Goal: Contribute content

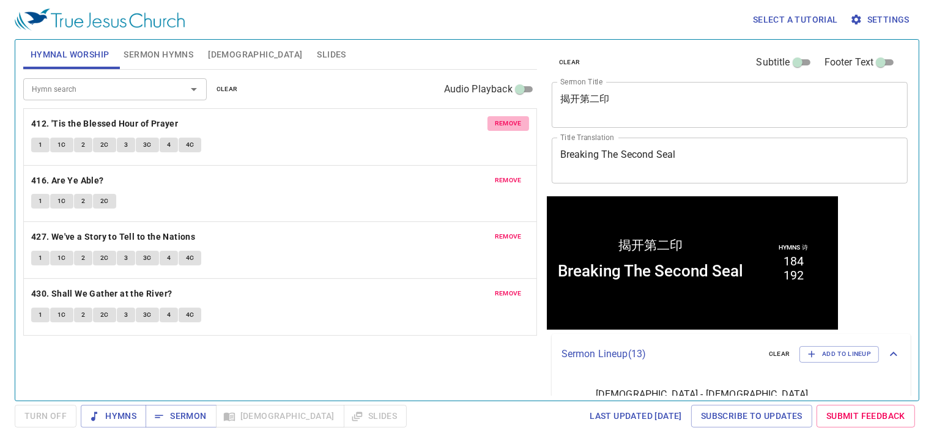
click at [509, 121] on span "remove" at bounding box center [508, 123] width 27 height 11
click at [509, 175] on span "remove" at bounding box center [508, 180] width 27 height 11
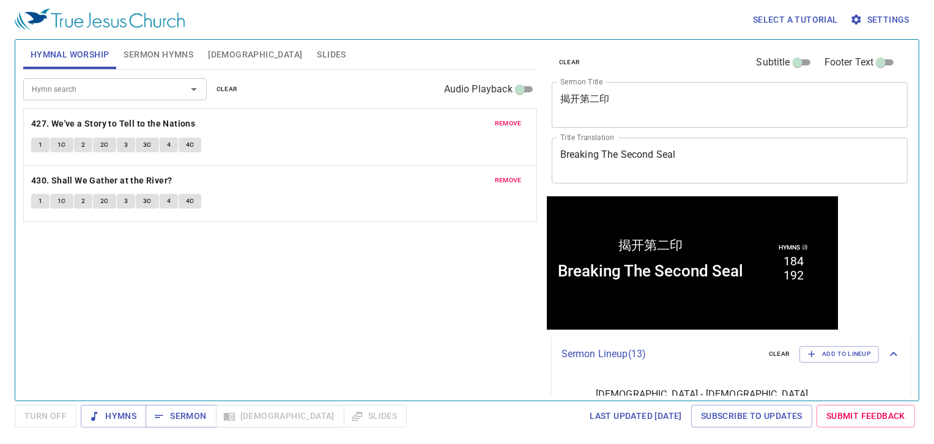
click at [509, 121] on span "remove" at bounding box center [508, 123] width 27 height 11
click at [509, 175] on span "remove" at bounding box center [508, 180] width 27 height 11
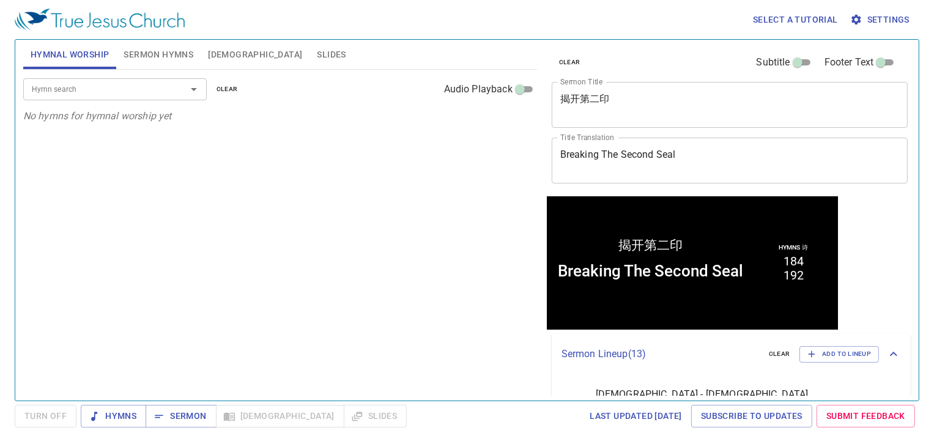
click at [155, 53] on span "Sermon Hymns" at bounding box center [159, 54] width 70 height 15
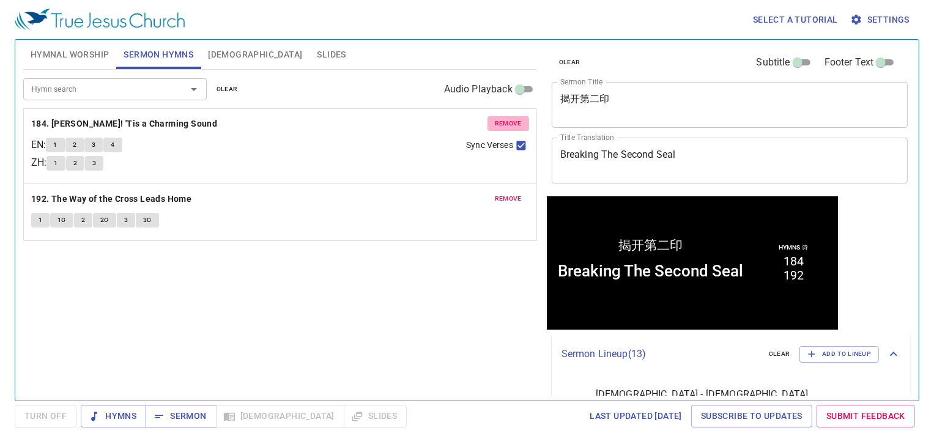
click at [502, 120] on span "remove" at bounding box center [508, 123] width 27 height 11
click at [502, 193] on span "remove" at bounding box center [508, 198] width 27 height 11
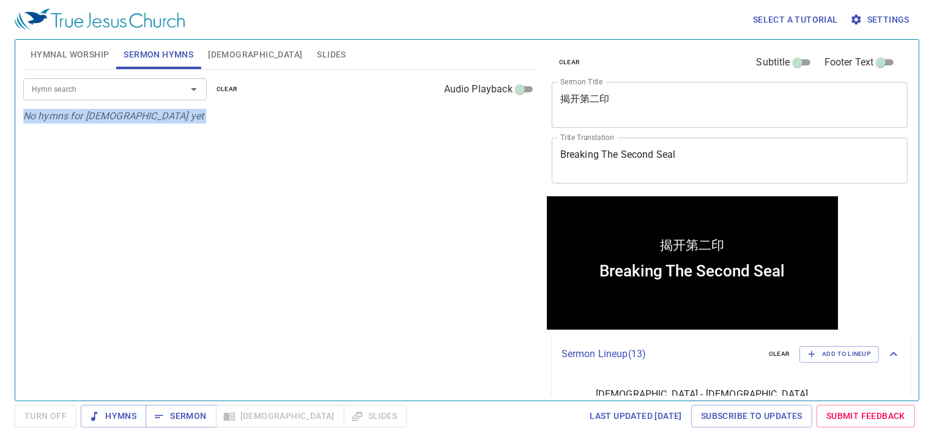
click at [502, 120] on p "No hymns for sermon yet" at bounding box center [280, 116] width 514 height 15
drag, startPoint x: 502, startPoint y: 120, endPoint x: 440, endPoint y: 171, distance: 79.5
click at [441, 171] on div "Hymn search Hymn search clear Audio Playback No hymns for sermon yet" at bounding box center [280, 230] width 514 height 321
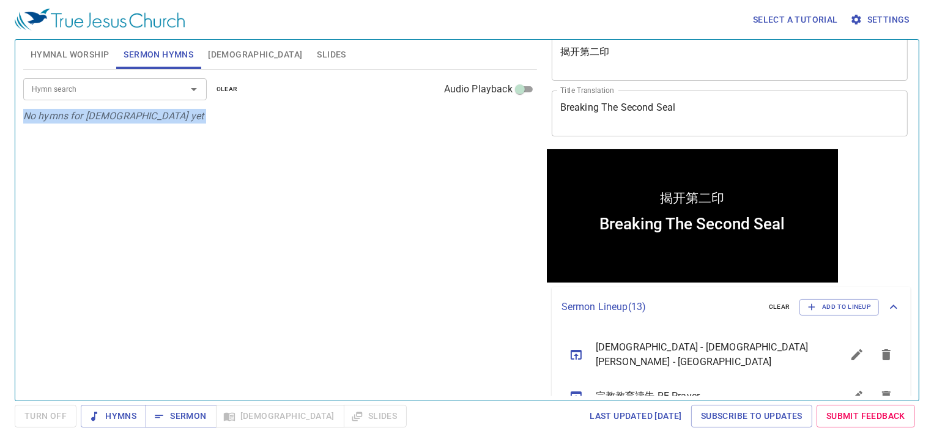
scroll to position [122, 0]
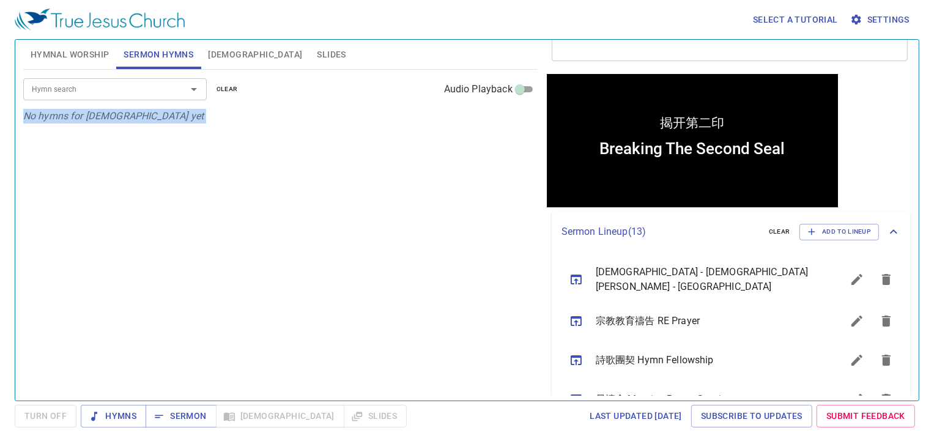
click at [570, 273] on icon "sermon lineup list" at bounding box center [576, 279] width 15 height 15
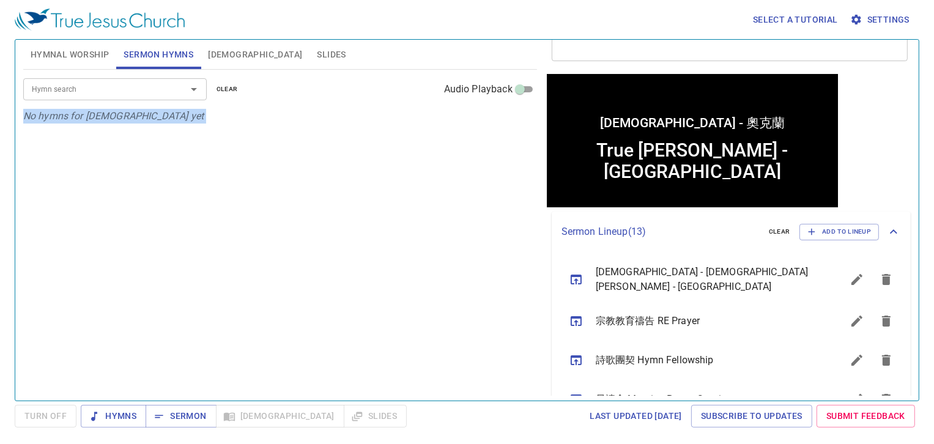
click at [306, 154] on div "Hymn search Hymn search clear Audio Playback No hymns for sermon yet" at bounding box center [280, 230] width 514 height 321
drag, startPoint x: 71, startPoint y: 56, endPoint x: 97, endPoint y: 57, distance: 26.3
click at [71, 56] on span "Hymnal Worship" at bounding box center [70, 54] width 79 height 15
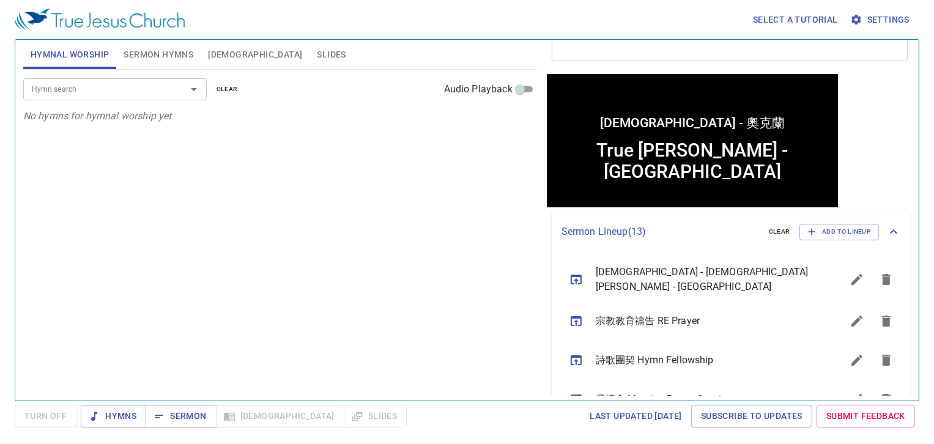
click at [157, 60] on span "Sermon Hymns" at bounding box center [159, 54] width 70 height 15
click at [191, 415] on span "Sermon" at bounding box center [180, 416] width 51 height 15
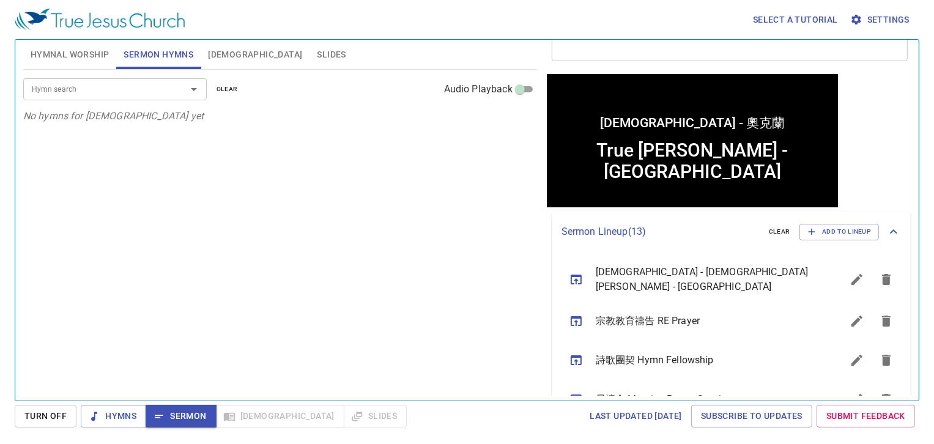
scroll to position [0, 0]
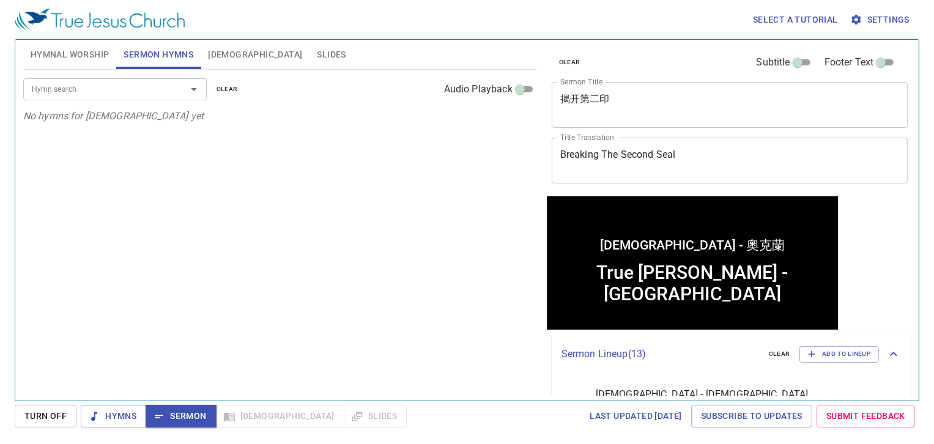
click at [639, 107] on textarea "真耶穌教會 - 奧克蘭" at bounding box center [729, 104] width 339 height 23
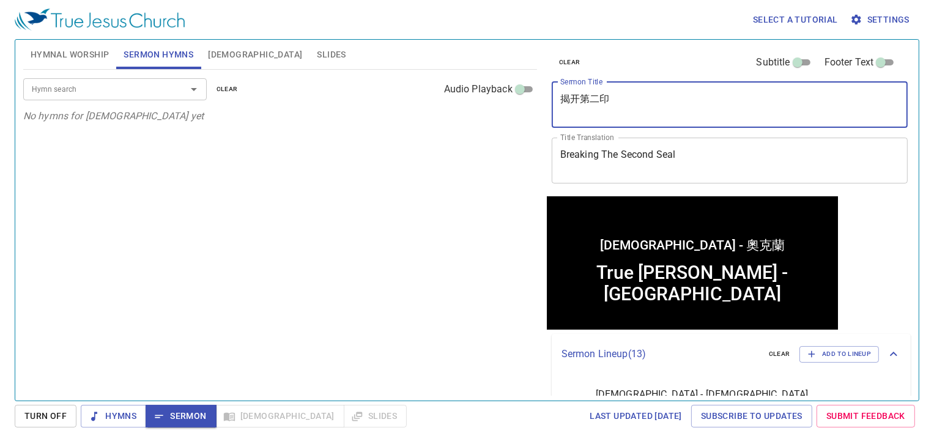
click at [639, 107] on textarea "真耶穌教會 - 奧克蘭" at bounding box center [729, 104] width 339 height 23
click at [634, 104] on textarea "真耶穌教會 - 奧克蘭" at bounding box center [729, 104] width 339 height 23
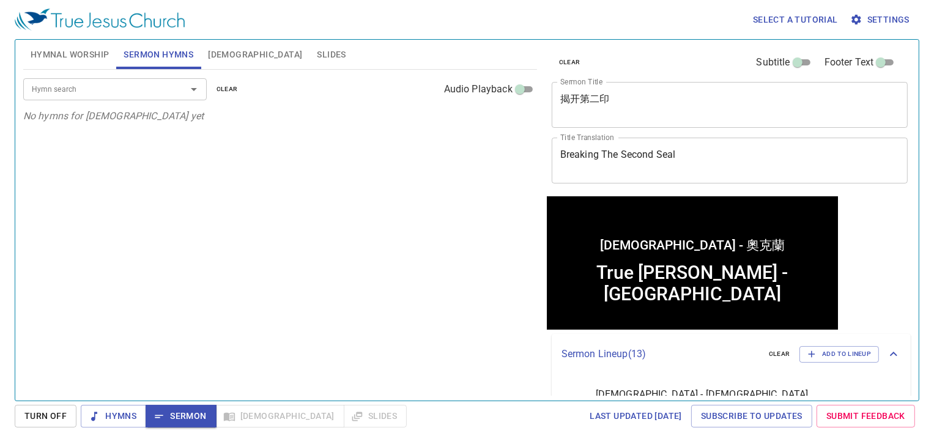
click at [662, 166] on textarea "True Jesus Church - Auckland" at bounding box center [729, 160] width 339 height 23
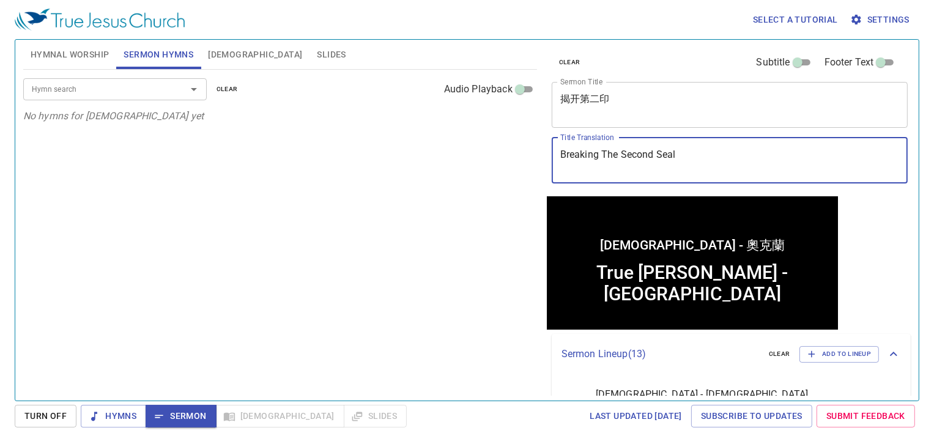
click at [662, 166] on textarea "True Jesus Church - Auckland" at bounding box center [729, 160] width 339 height 23
paste textarea "Hymn Singing and Sermonizer Training:"
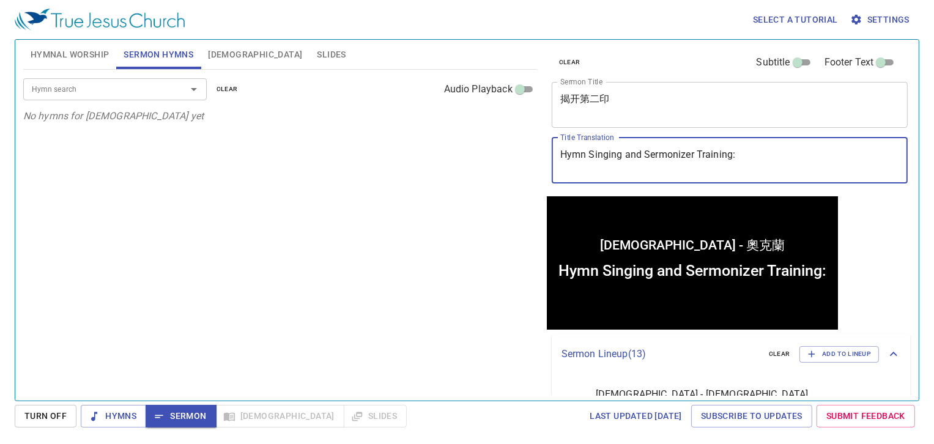
type textarea "Hymn Singing and Sermonizer Training:"
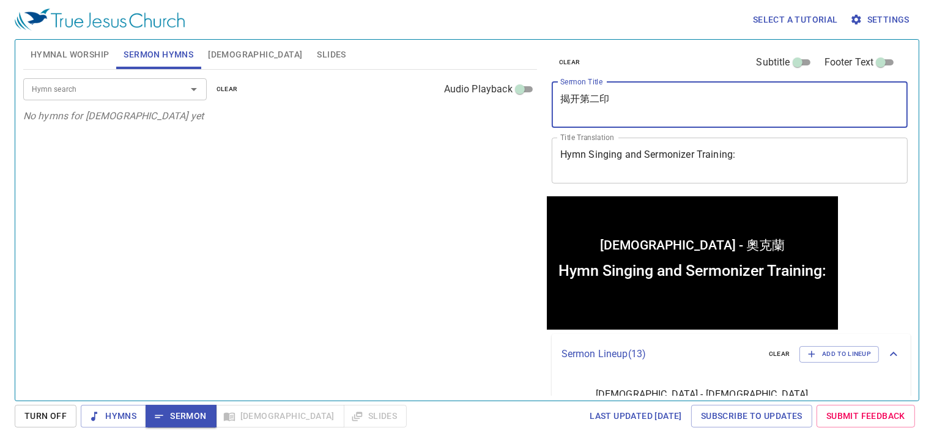
drag, startPoint x: 681, startPoint y: 116, endPoint x: 484, endPoint y: 96, distance: 197.3
click at [484, 96] on div "Hymnal Worship Sermon Hymns Bible Slides Hymn search Hymn search clear Audio Pl…" at bounding box center [466, 215] width 897 height 361
paste textarea "[唱诗及讲道训练："
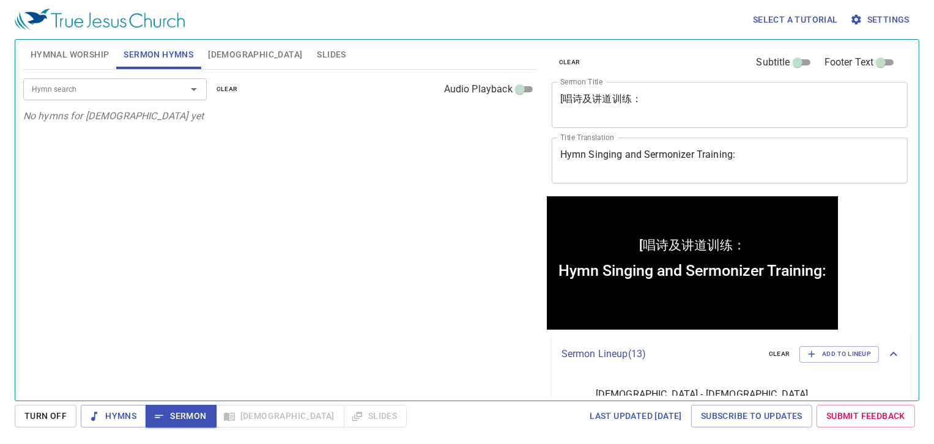
click at [669, 117] on div "[唱诗及讲道训练： x Sermon Title" at bounding box center [730, 105] width 357 height 46
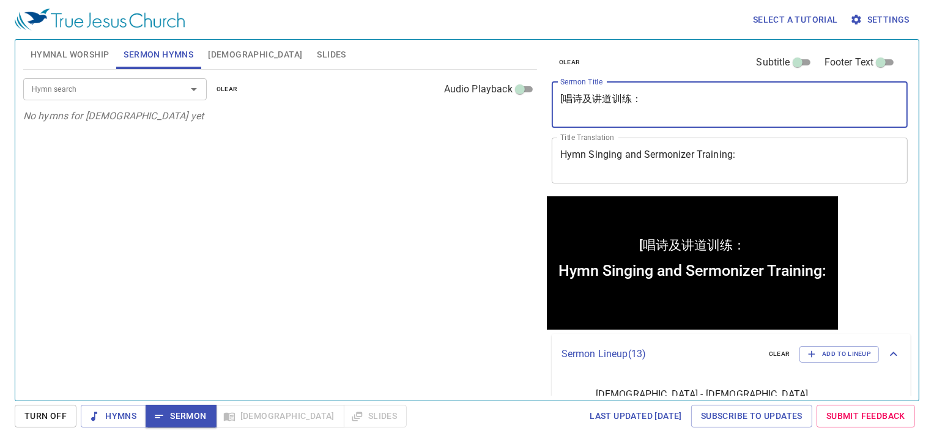
paste textarea "朴素的行为"
click at [565, 97] on textarea "[唱诗及讲道训练：朴素的行为" at bounding box center [729, 104] width 339 height 23
click at [636, 96] on textarea "唱诗及讲道训练：朴素的行为" at bounding box center [729, 104] width 339 height 23
drag, startPoint x: 724, startPoint y: 106, endPoint x: 423, endPoint y: 55, distance: 305.2
click at [436, 57] on div "Hymnal Worship Sermon Hymns Bible Slides Hymn search Hymn search clear Audio Pl…" at bounding box center [466, 215] width 897 height 361
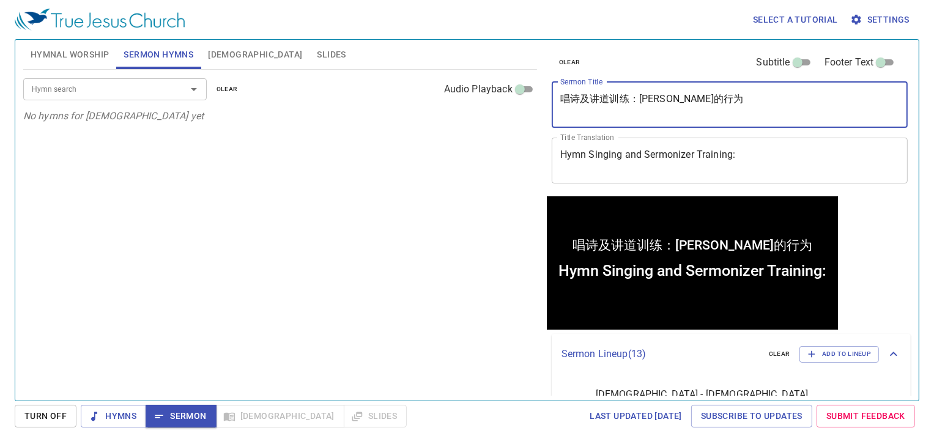
type textarea "唱诗及讲道训练：朴素的行为"
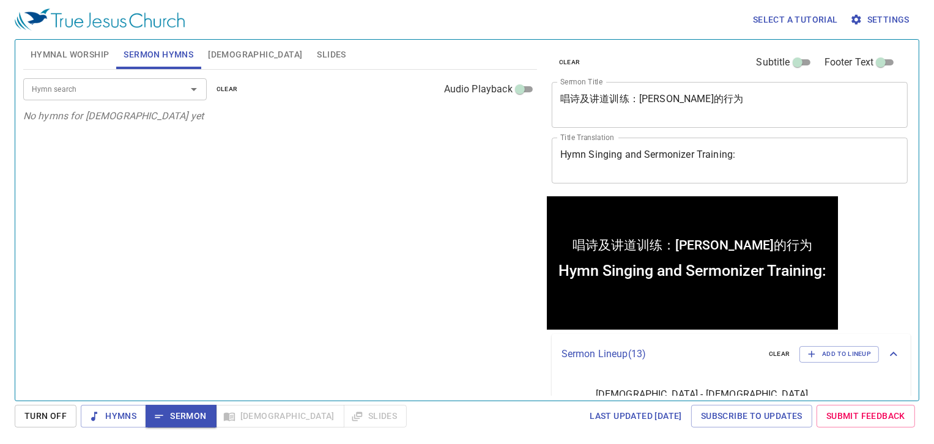
click at [760, 160] on textarea "Hymn Singing and Sermonizer Training:" at bounding box center [729, 160] width 339 height 23
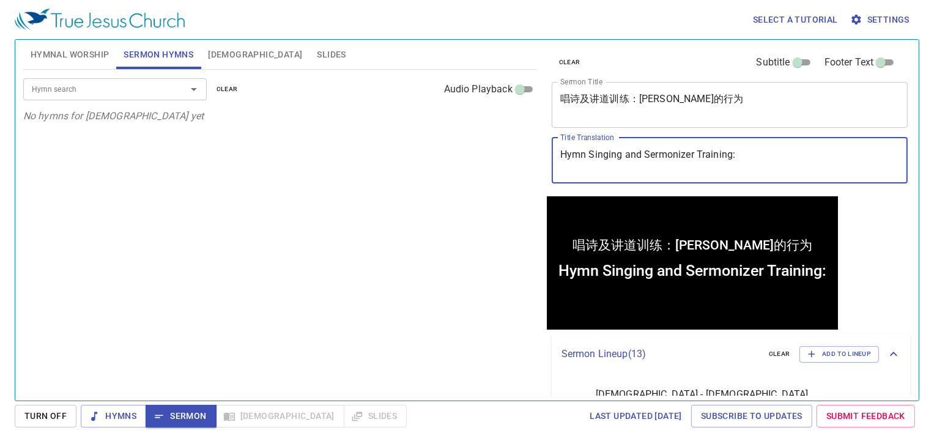
drag, startPoint x: 770, startPoint y: 165, endPoint x: 458, endPoint y: 145, distance: 313.2
click at [464, 147] on div "Hymnal Worship Sermon Hymns Bible Slides Hymn search Hymn search clear Audio Pl…" at bounding box center [466, 215] width 897 height 361
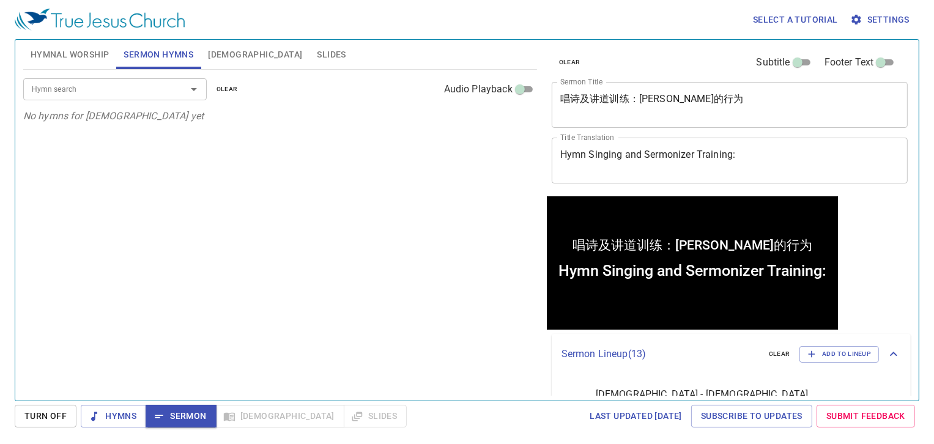
drag, startPoint x: 261, startPoint y: 113, endPoint x: 262, endPoint y: 120, distance: 6.8
click at [261, 113] on p "No hymns for sermon yet" at bounding box center [280, 116] width 514 height 15
click at [152, 95] on input "Hymn search" at bounding box center [97, 89] width 140 height 14
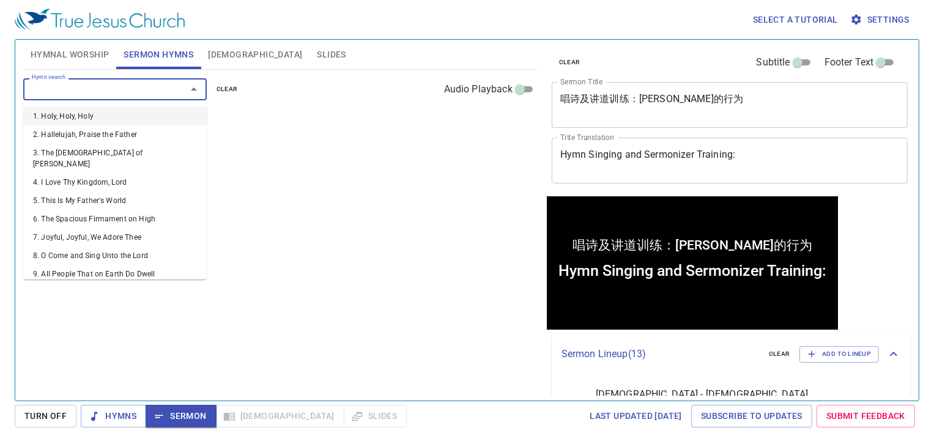
click at [766, 170] on textarea "Hymn Singing and Sermonizer Training:" at bounding box center [729, 160] width 339 height 23
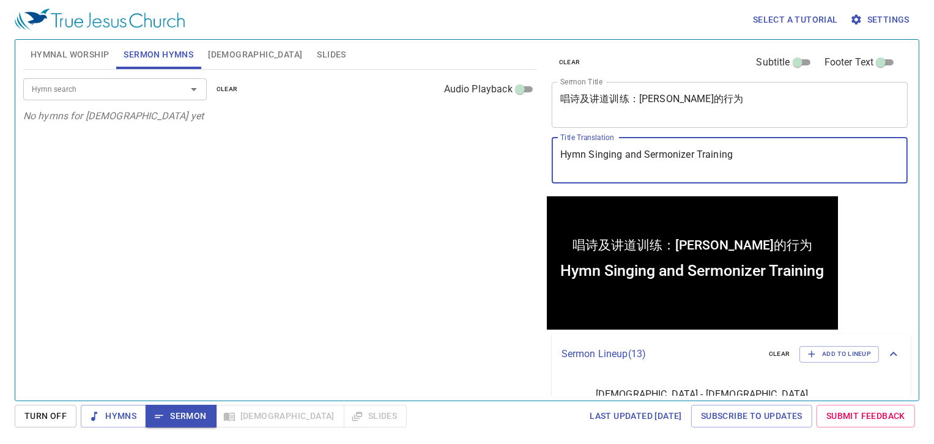
type textarea "Hymn Singing and Sermonizer Training"
click at [102, 86] on input "Hymn search" at bounding box center [97, 89] width 140 height 14
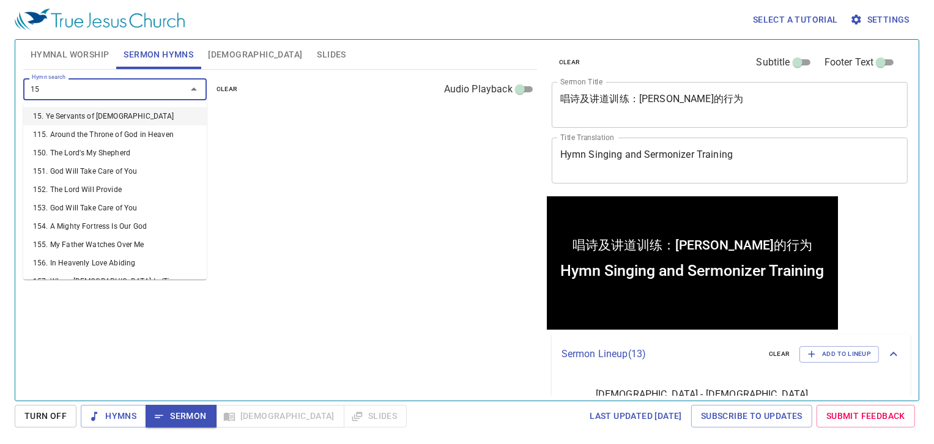
type input "158"
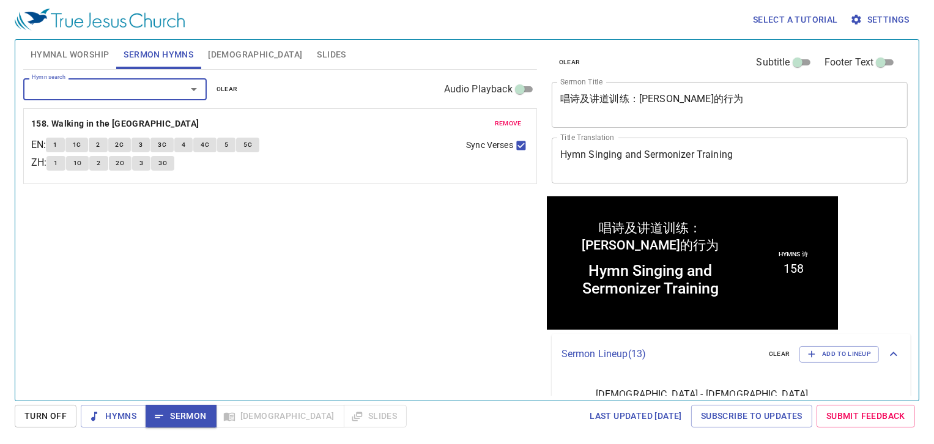
click at [641, 100] on textarea "唱诗及讲道训练：朴素的行为" at bounding box center [729, 104] width 339 height 23
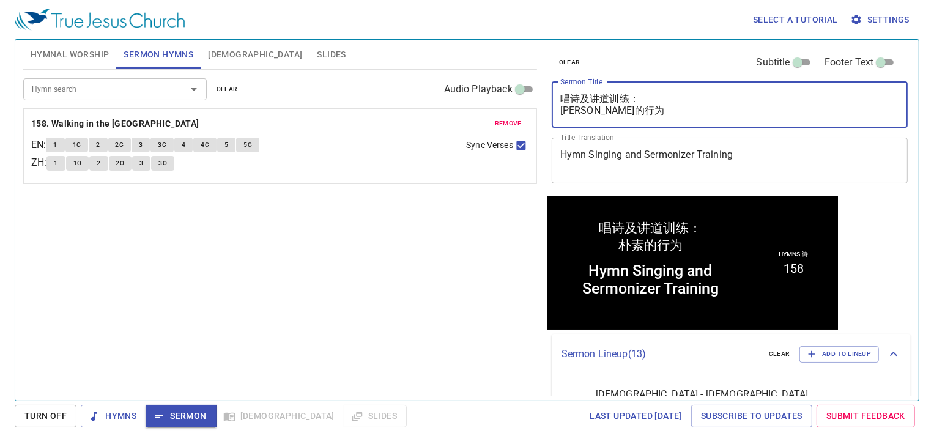
type textarea "唱诗及讲道训练： [PERSON_NAME]的行为"
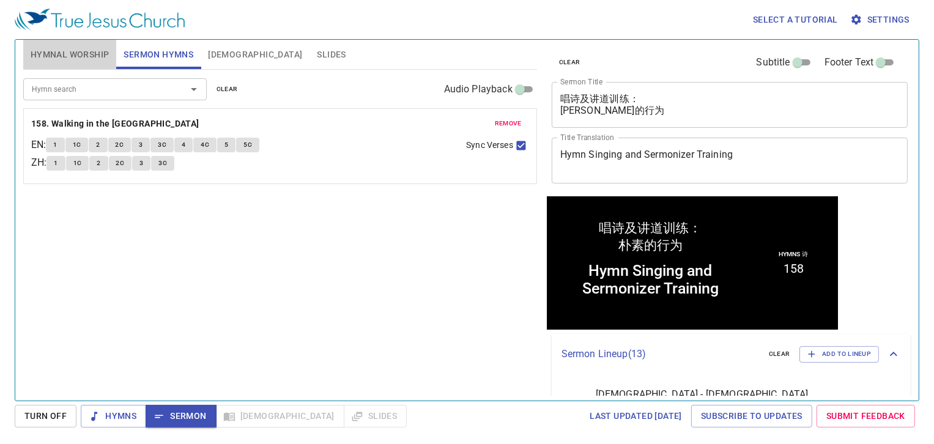
click at [62, 56] on span "Hymnal Worship" at bounding box center [70, 54] width 79 height 15
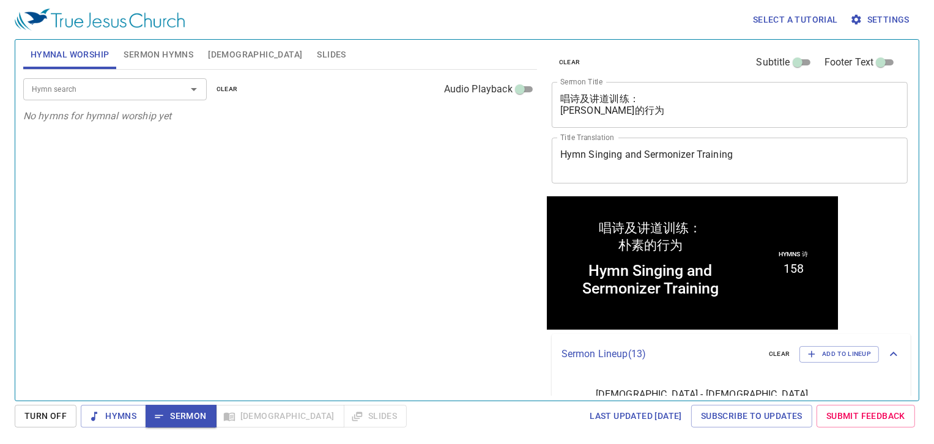
click at [151, 56] on span "Sermon Hymns" at bounding box center [159, 54] width 70 height 15
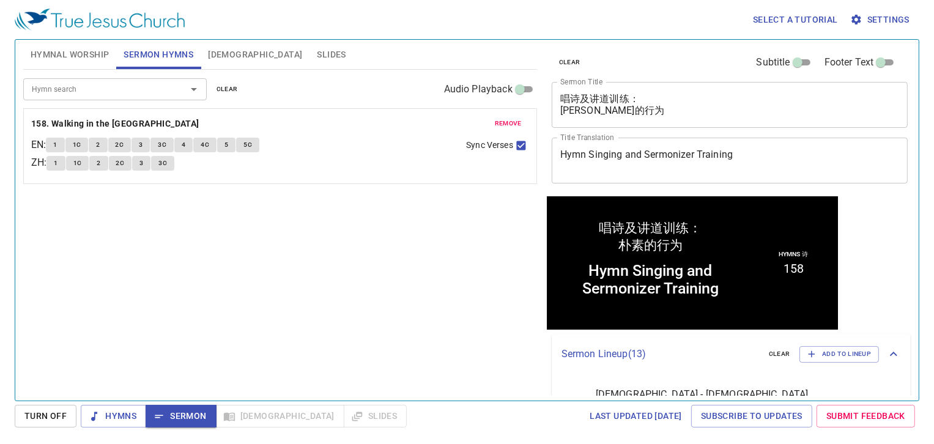
click at [79, 52] on span "Hymnal Worship" at bounding box center [70, 54] width 79 height 15
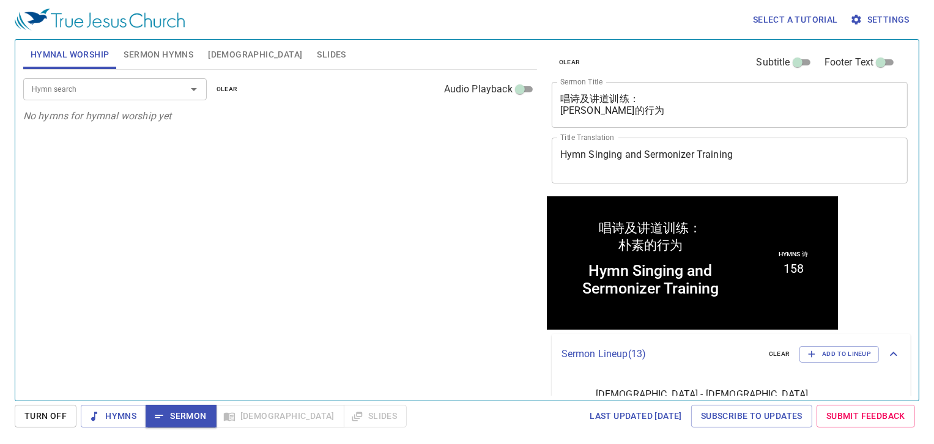
click at [84, 83] on input "Hymn search" at bounding box center [97, 89] width 140 height 14
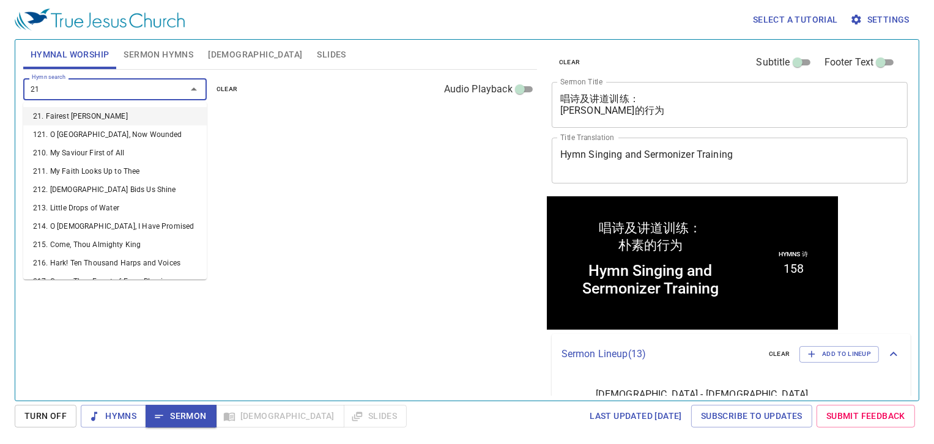
type input "218"
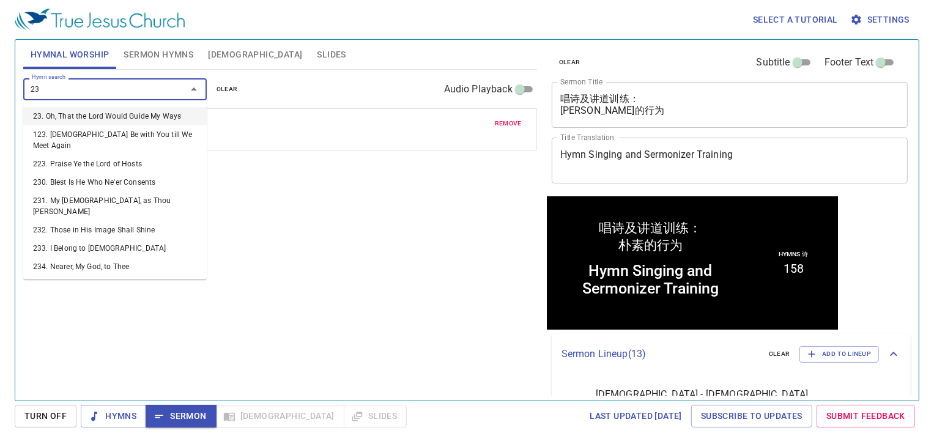
type input "239"
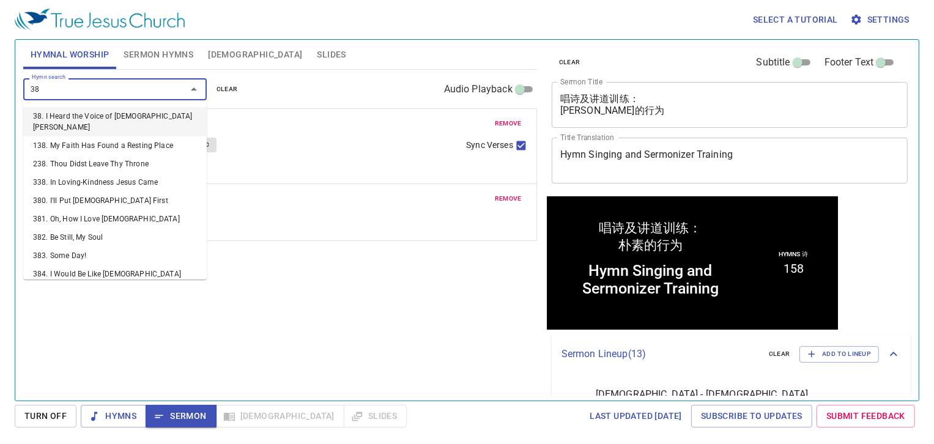
type input "389"
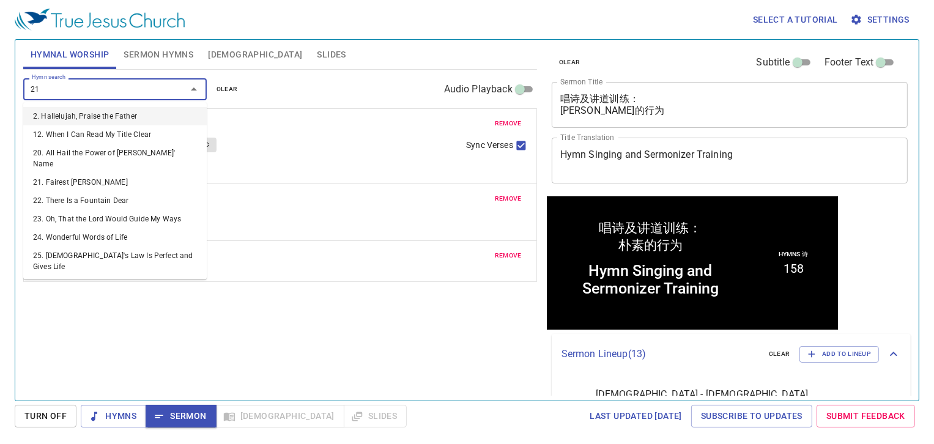
type input "212"
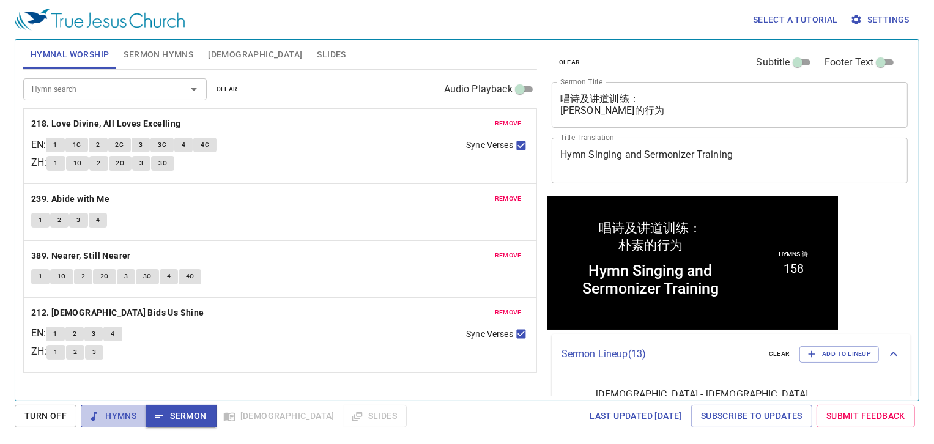
click at [119, 420] on span "Hymns" at bounding box center [114, 416] width 46 height 15
click at [103, 119] on b "218. Love Divine, All Loves Excelling" at bounding box center [106, 123] width 150 height 15
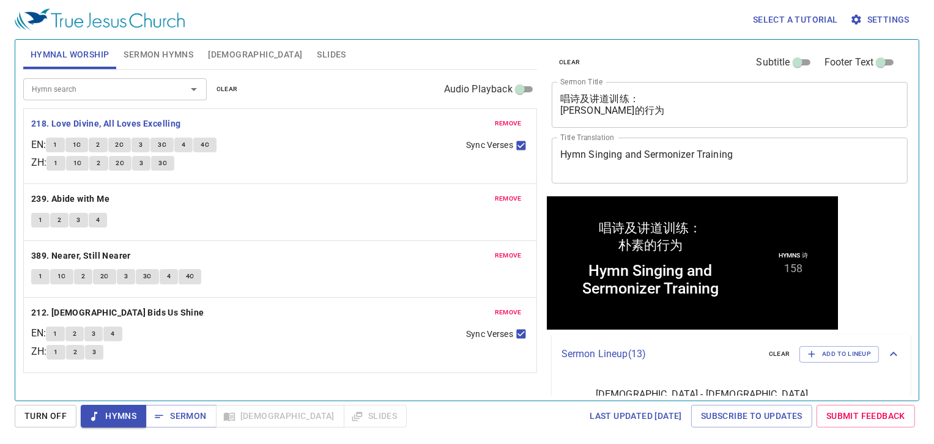
click at [65, 168] on button "1" at bounding box center [55, 163] width 18 height 15
click at [75, 163] on button "1C" at bounding box center [77, 163] width 23 height 15
click at [100, 162] on button "2" at bounding box center [98, 163] width 18 height 15
click at [125, 161] on span "2C" at bounding box center [120, 163] width 9 height 11
click at [523, 140] on input "Sync Verses" at bounding box center [521, 148] width 16 height 16
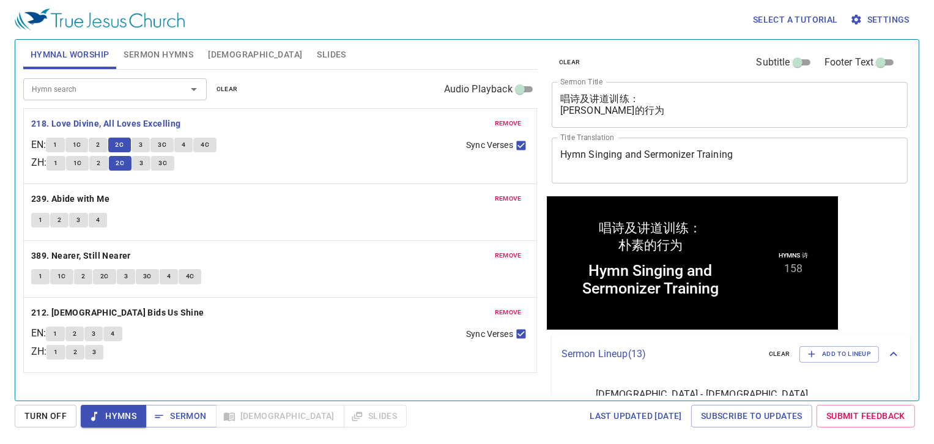
checkbox input "false"
click at [143, 162] on span "3" at bounding box center [141, 163] width 4 height 11
click at [191, 143] on button "4" at bounding box center [183, 145] width 18 height 15
click at [167, 164] on span "3C" at bounding box center [162, 163] width 9 height 11
click at [213, 141] on button "4C" at bounding box center [204, 145] width 23 height 15
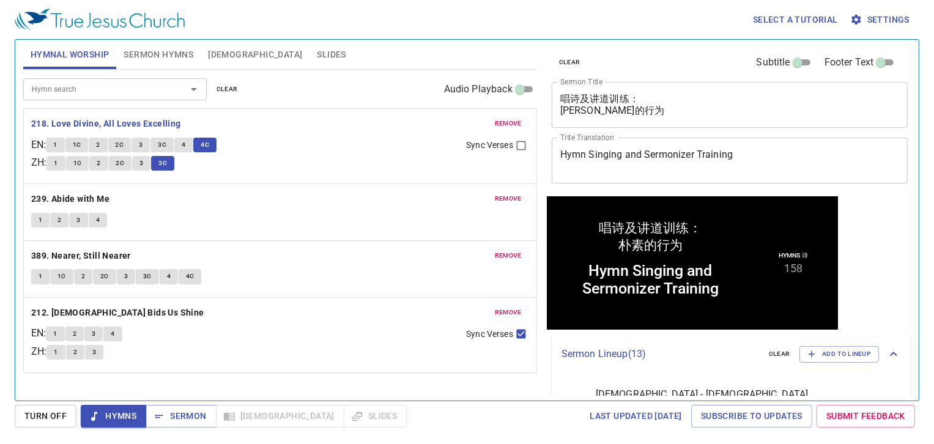
click at [284, 138] on div "1 1C 2 2C 3 3C 4 4C" at bounding box center [251, 147] width 410 height 18
click at [65, 196] on b "239. Abide with Me" at bounding box center [70, 198] width 78 height 15
click at [37, 218] on button "1" at bounding box center [40, 220] width 18 height 15
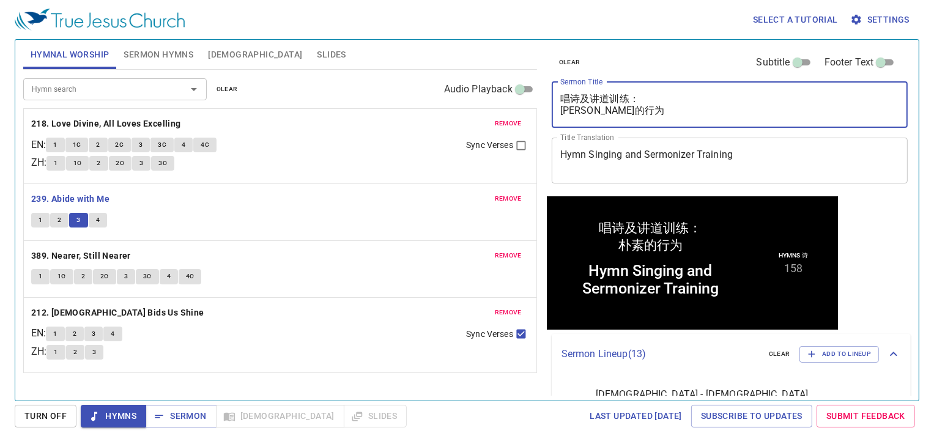
drag, startPoint x: 611, startPoint y: 116, endPoint x: 548, endPoint y: 117, distance: 63.0
click at [548, 117] on div "clear Subtitle Footer Text Sermon Title 唱诗及讲道训练： 朴素的行为 x Sermon Title Title Tra…" at bounding box center [729, 118] width 364 height 157
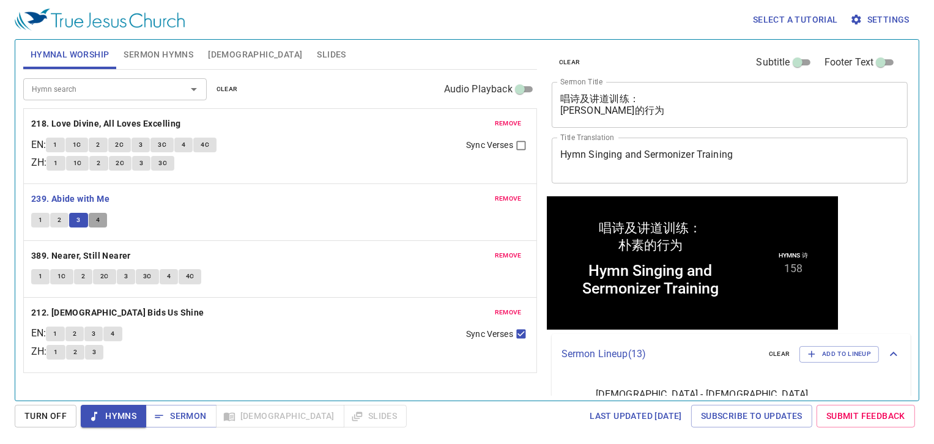
click at [97, 221] on span "4" at bounding box center [98, 220] width 4 height 11
click at [84, 250] on b "389. Nearer, Still Nearer" at bounding box center [81, 255] width 100 height 15
click at [764, 160] on textarea "Hymn Singing and Sermonizer Training" at bounding box center [729, 160] width 339 height 23
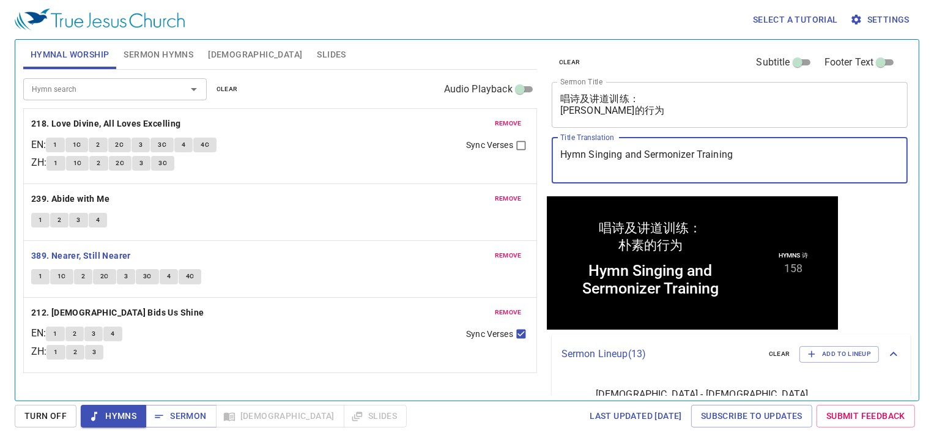
click at [799, 166] on textarea "Hymn Singing and Sermonizer Training" at bounding box center [729, 160] width 339 height 23
paste textarea "Simple behavior"
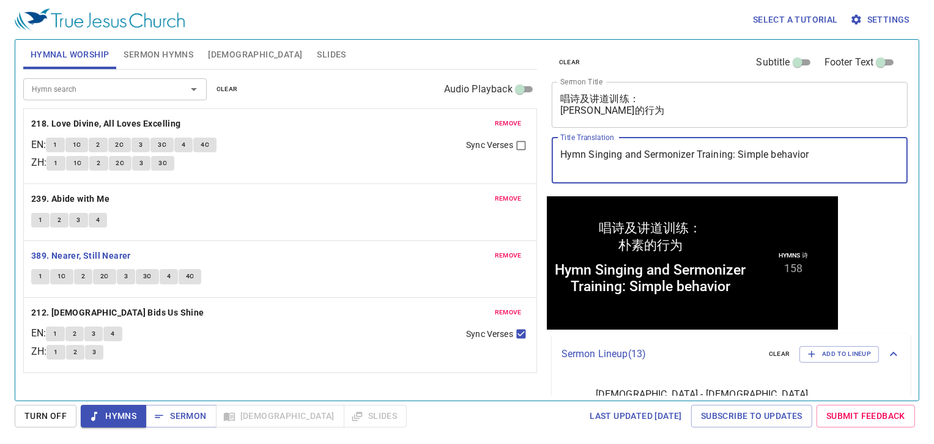
click at [738, 157] on textarea "Hymn Singing and Sermonizer Training: Simple behavior" at bounding box center [729, 160] width 339 height 23
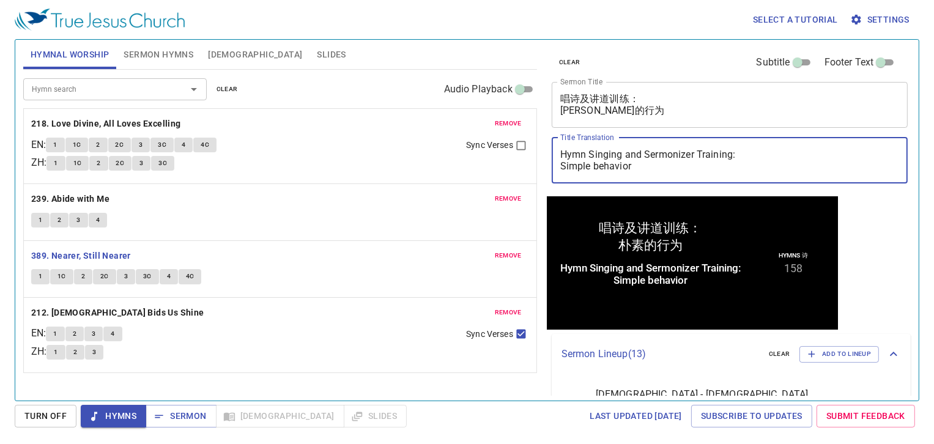
click at [595, 167] on textarea "Hymn Singing and Sermonizer Training: Simple behavior" at bounding box center [729, 160] width 339 height 23
drag, startPoint x: 561, startPoint y: 168, endPoint x: 631, endPoint y: 172, distance: 70.4
click at [631, 172] on div "Hymn Singing and Sermonizer Training: Simple Behavior x Title Translation" at bounding box center [730, 161] width 357 height 46
type textarea "Hymn Singing and Sermonizer Training: Simple Behavior"
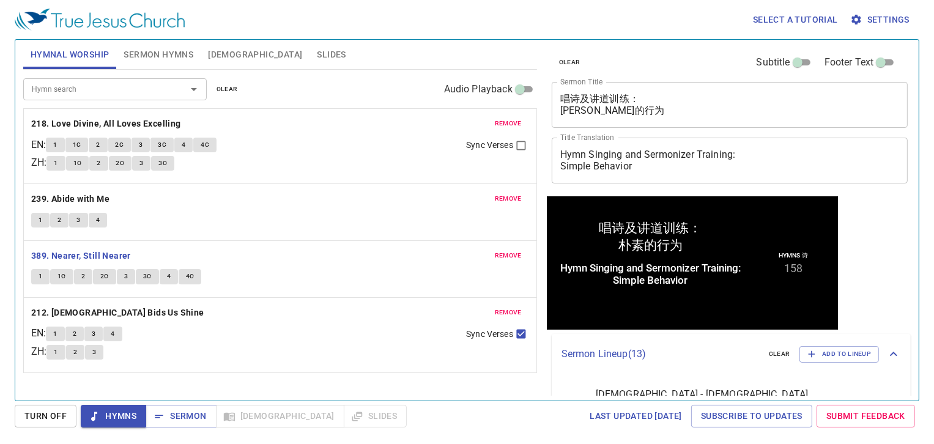
click at [34, 277] on button "1" at bounding box center [40, 276] width 18 height 15
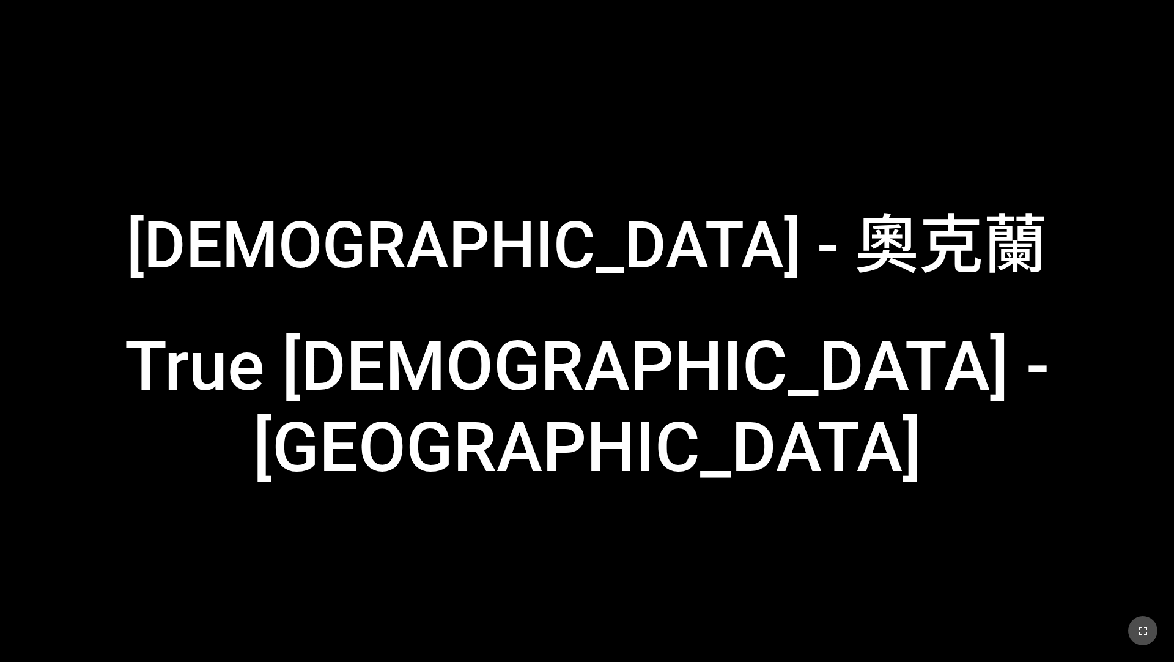
click at [1151, 634] on button "button" at bounding box center [1143, 630] width 29 height 29
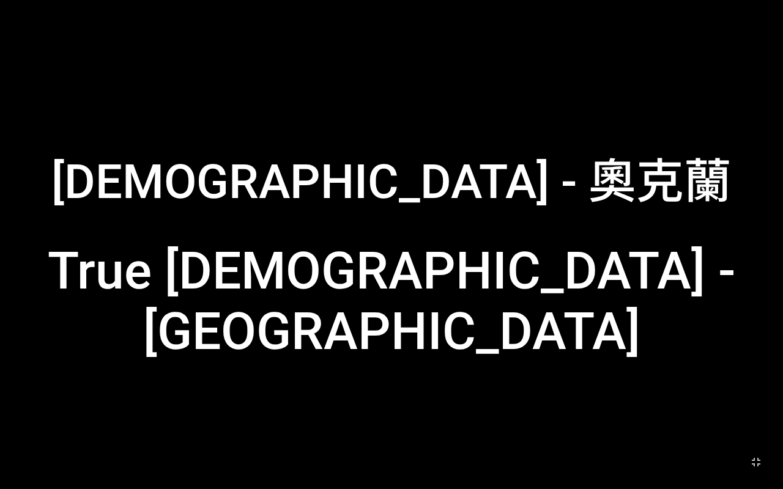
click at [730, 15] on div "真耶穌教會 - 奧克蘭 真耶穌教會 - 奧克蘭 True Jesus Church - Auckland True Jesus Church - Auckla…" at bounding box center [391, 245] width 763 height 470
click at [731, 12] on div "真耶穌教會 - 奧克蘭 真耶穌教會 - 奧克蘭 True Jesus Church - Auckland True Jesus Church - Auckla…" at bounding box center [391, 245] width 763 height 470
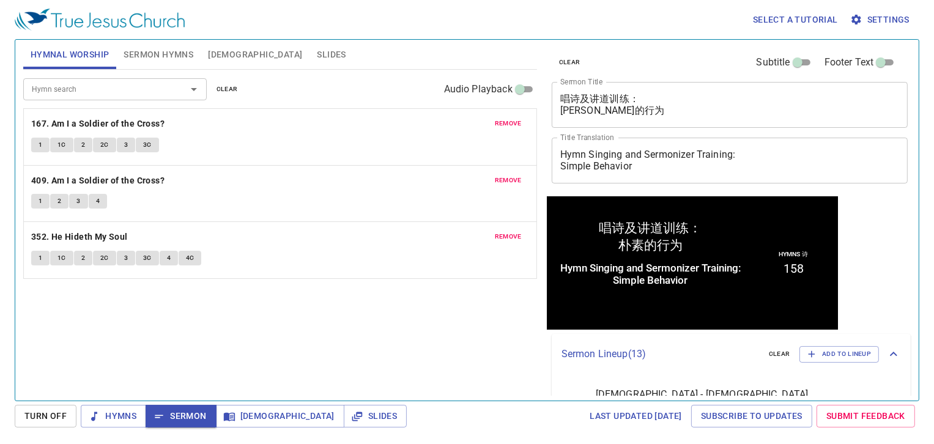
scroll to position [54, 0]
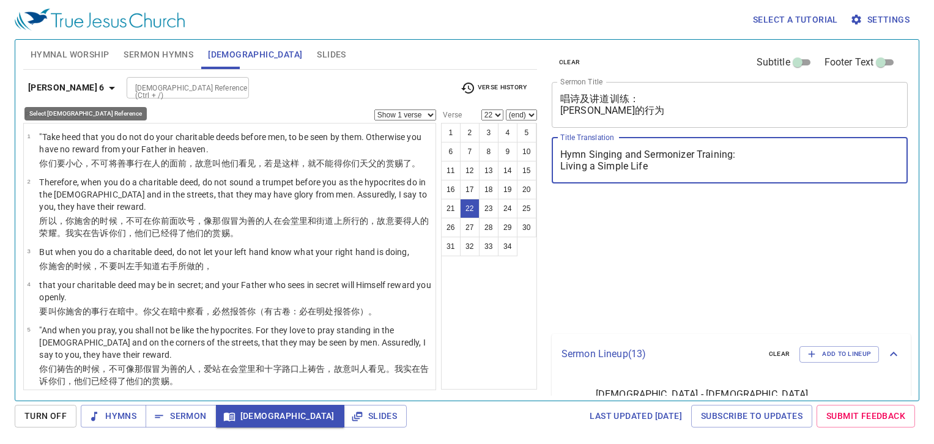
select select "22"
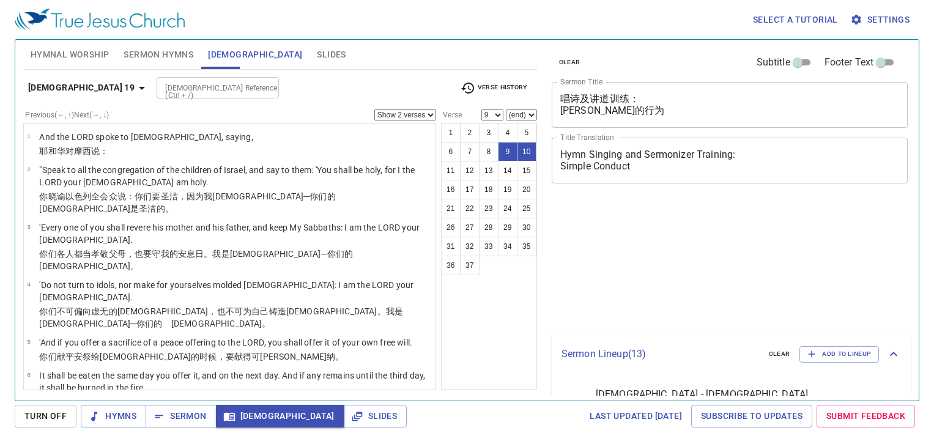
select select "2"
select select "9"
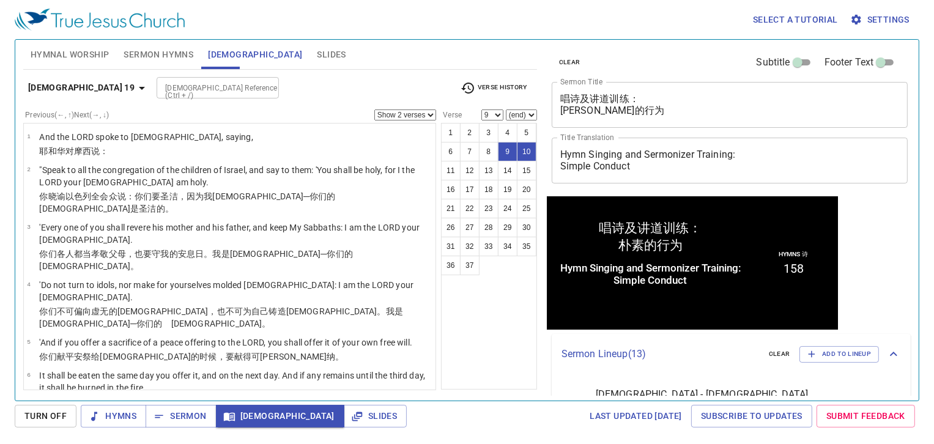
scroll to position [612, 0]
